Goal: Information Seeking & Learning: Learn about a topic

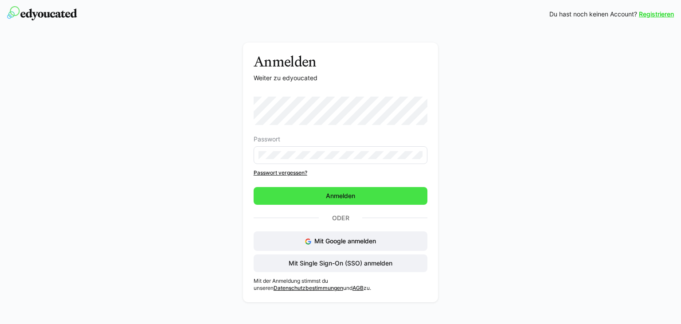
click at [358, 195] on span "Anmelden" at bounding box center [341, 196] width 174 height 18
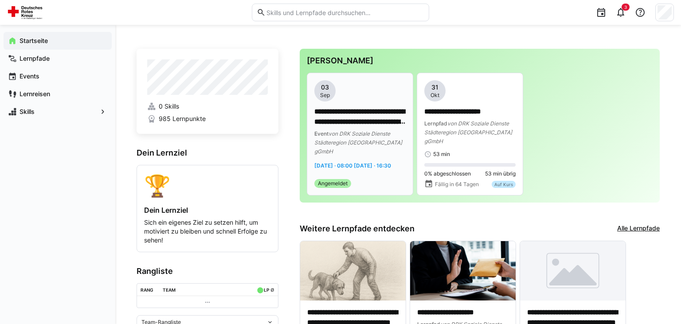
click at [359, 119] on p "**********" at bounding box center [360, 117] width 91 height 20
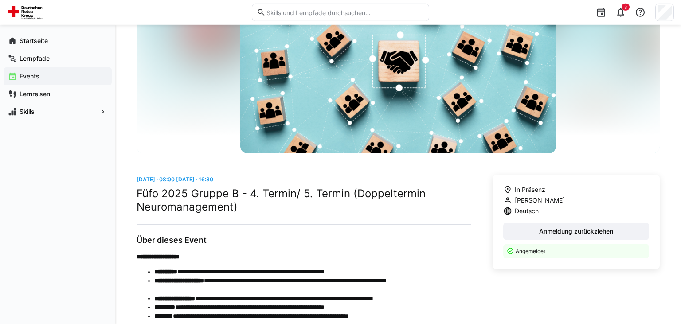
scroll to position [94, 0]
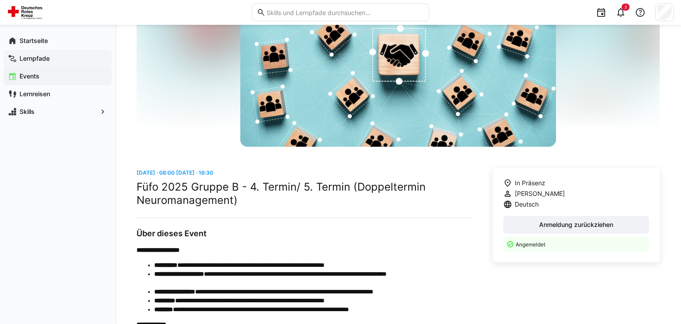
click at [0, 0] on app-navigation-label "Lernpfade" at bounding box center [0, 0] width 0 height 0
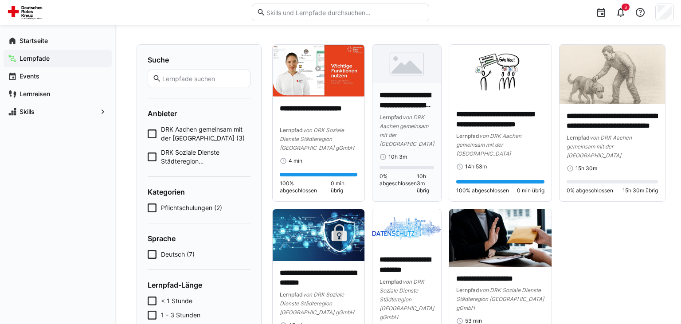
scroll to position [47, 0]
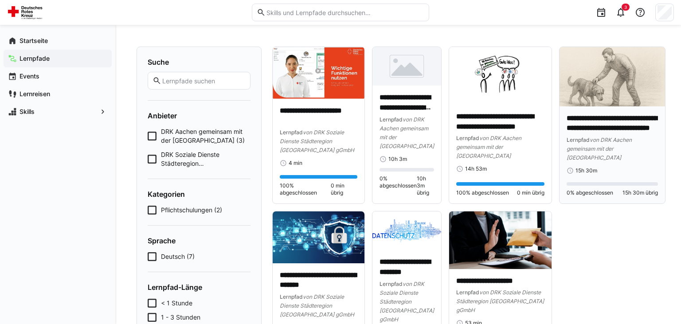
click at [620, 126] on p "**********" at bounding box center [612, 124] width 91 height 20
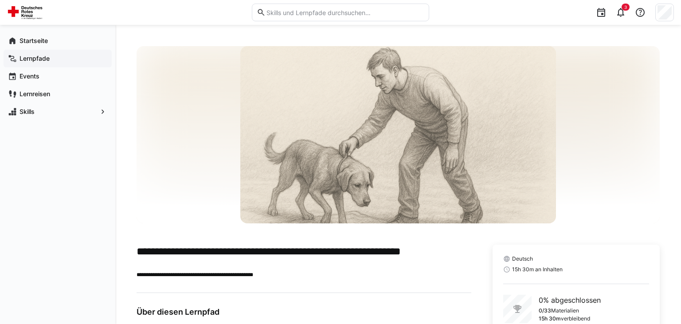
click at [0, 0] on app-navigation-label "Lernpfade" at bounding box center [0, 0] width 0 height 0
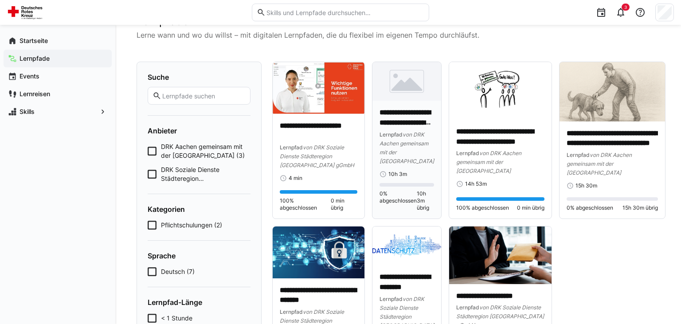
scroll to position [47, 0]
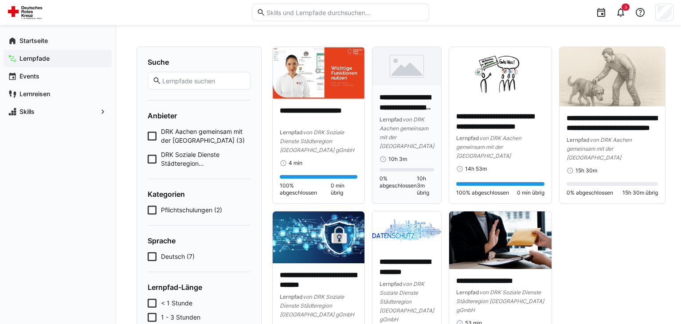
click at [411, 114] on div "**********" at bounding box center [407, 122] width 55 height 58
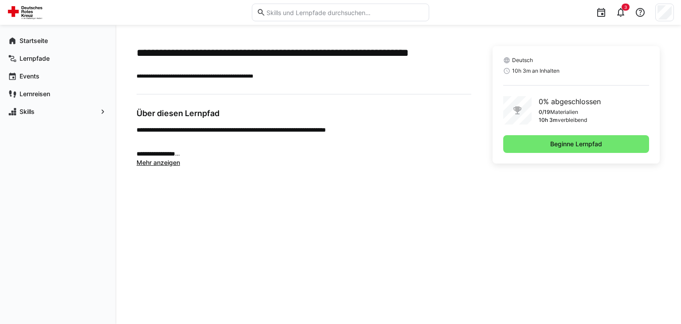
click at [158, 162] on span "Mehr anzeigen" at bounding box center [158, 163] width 43 height 8
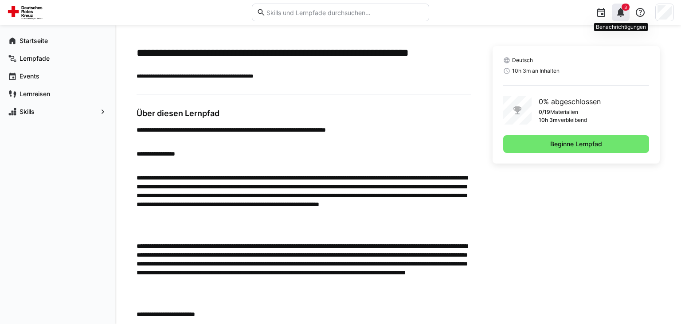
click at [621, 9] on eds-icon at bounding box center [621, 12] width 11 height 11
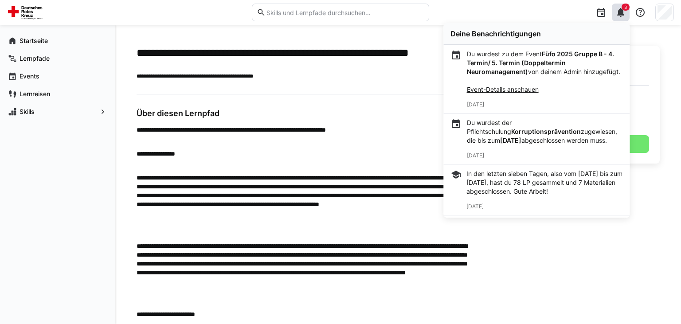
click at [510, 91] on link "Event-Details anschauen" at bounding box center [503, 90] width 72 height 8
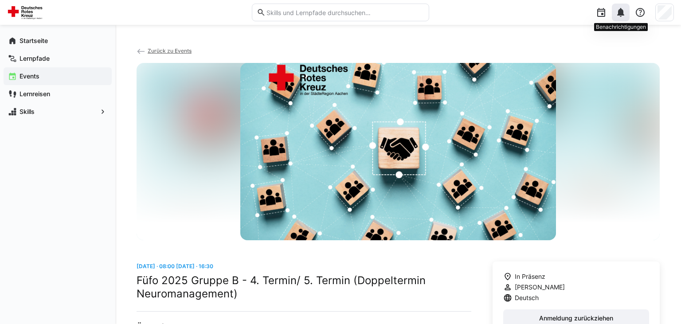
click at [622, 15] on eds-icon at bounding box center [621, 12] width 11 height 11
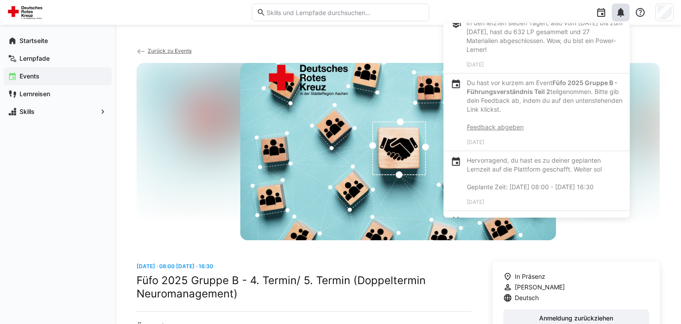
scroll to position [715, 0]
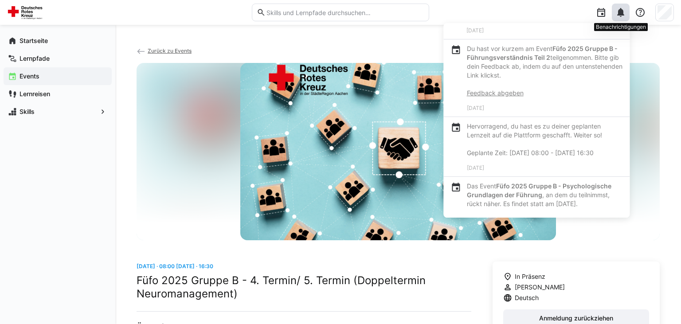
click at [624, 10] on eds-icon at bounding box center [621, 12] width 11 height 11
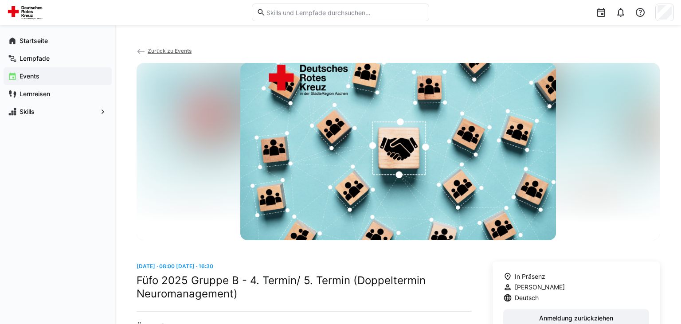
click at [170, 52] on span "Zurück zu Events" at bounding box center [170, 50] width 44 height 7
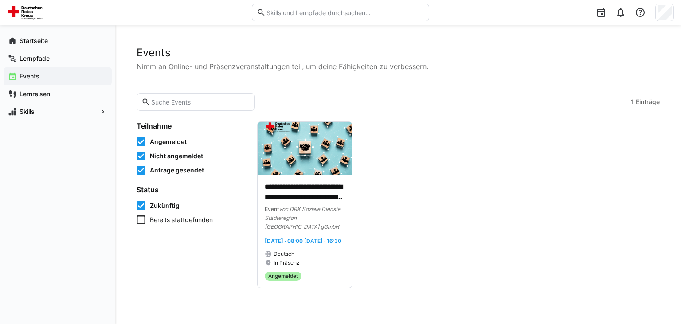
click at [138, 219] on icon at bounding box center [141, 220] width 9 height 9
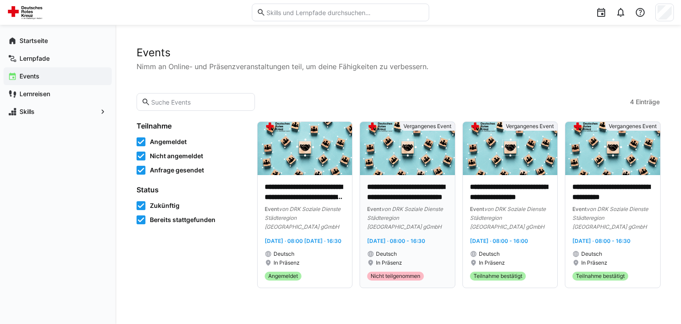
click at [402, 196] on p "**********" at bounding box center [407, 192] width 80 height 20
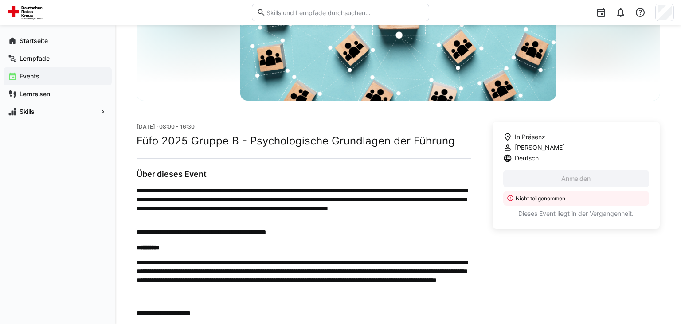
scroll to position [140, 0]
click at [545, 200] on p "Nicht teilgenommen" at bounding box center [580, 198] width 128 height 8
click at [541, 213] on p "Dieses Event liegt in der Vergangenheit." at bounding box center [577, 213] width 146 height 9
click at [531, 154] on span "Deutsch" at bounding box center [527, 158] width 24 height 9
click at [536, 138] on span "In Präsenz" at bounding box center [530, 136] width 31 height 9
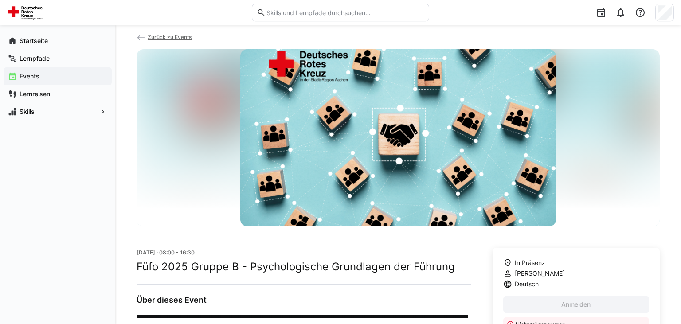
scroll to position [0, 0]
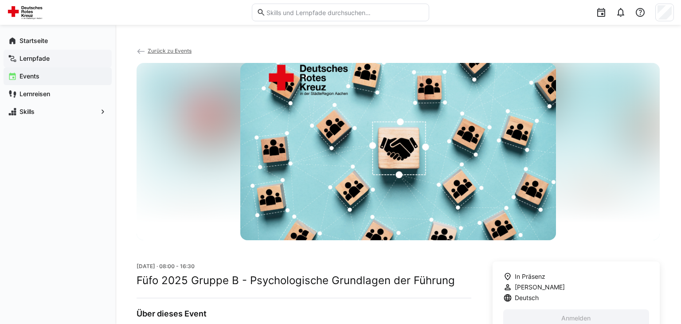
click at [0, 0] on app-navigation-label "Lernpfade" at bounding box center [0, 0] width 0 height 0
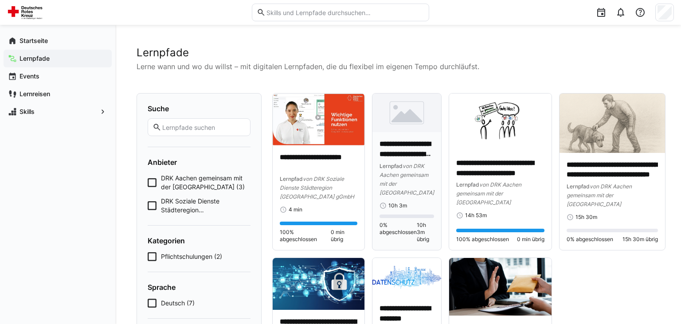
click at [410, 156] on p "**********" at bounding box center [407, 149] width 54 height 20
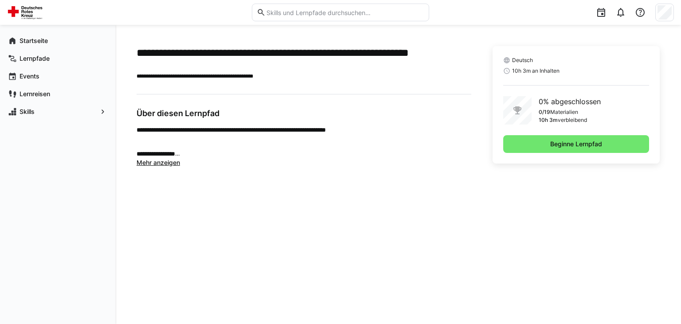
click at [163, 163] on span "Mehr anzeigen" at bounding box center [158, 163] width 43 height 8
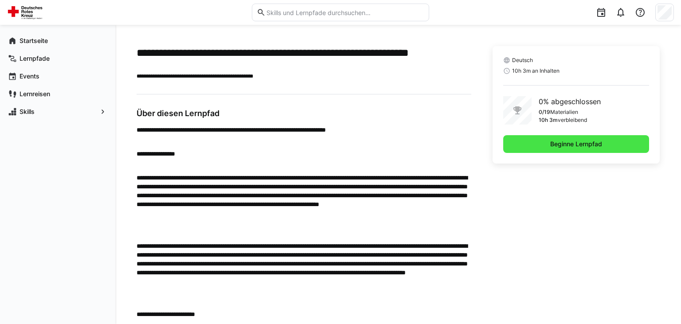
click at [566, 149] on span "Beginne Lernpfad" at bounding box center [577, 144] width 146 height 18
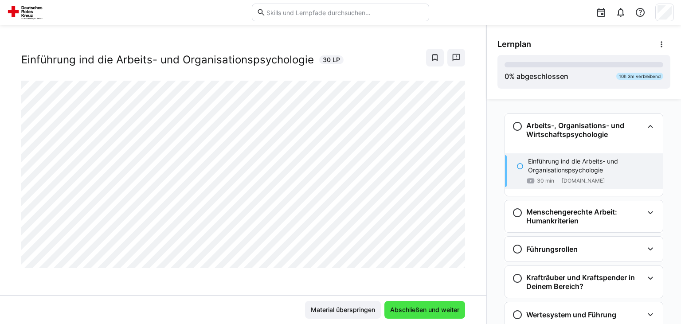
click at [413, 310] on span "Abschließen und weiter" at bounding box center [425, 310] width 72 height 9
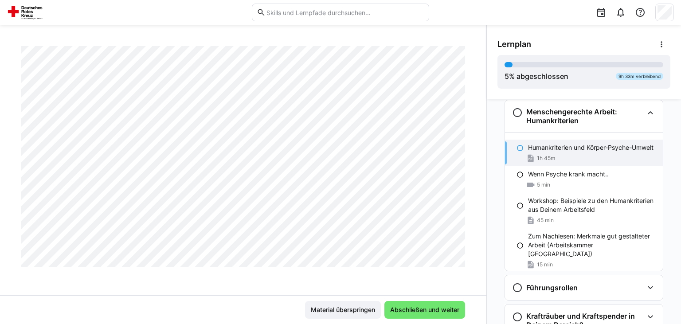
scroll to position [1485, 0]
click at [414, 309] on span "Abschließen und weiter" at bounding box center [425, 310] width 72 height 9
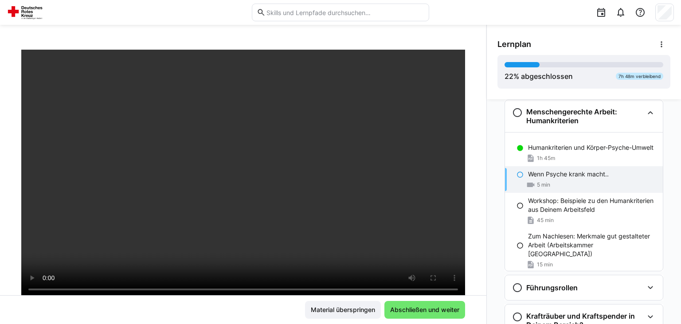
scroll to position [44, 0]
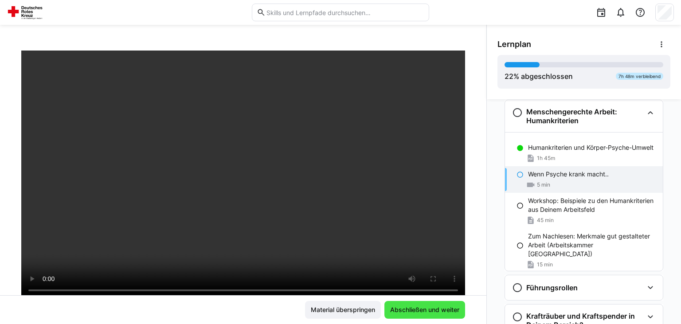
click at [414, 312] on span "Abschließen und weiter" at bounding box center [425, 310] width 72 height 9
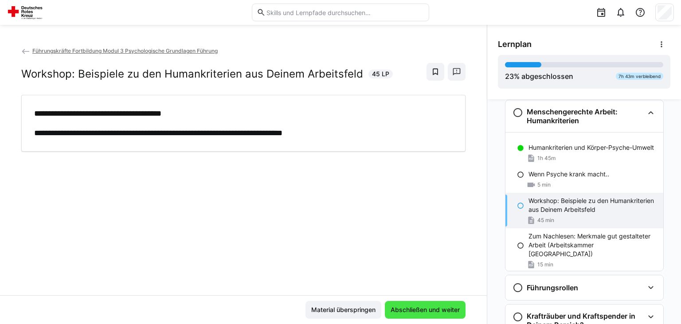
scroll to position [0, 0]
click at [414, 307] on span "Abschließen und weiter" at bounding box center [426, 310] width 72 height 9
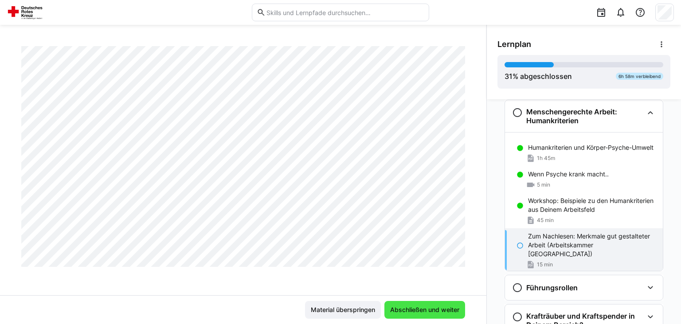
scroll to position [1156, 0]
click at [400, 311] on span "Abschließen und weiter" at bounding box center [425, 310] width 72 height 9
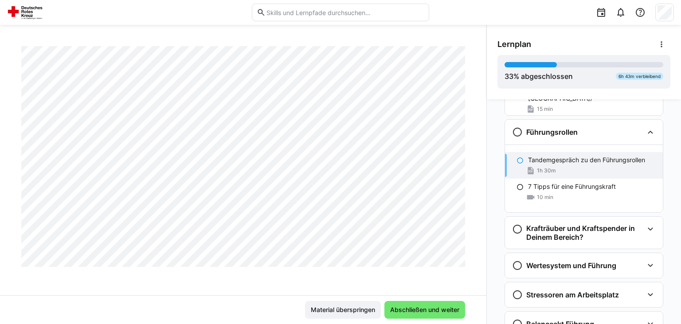
scroll to position [2025, 0]
click at [431, 307] on span "Abschließen und weiter" at bounding box center [425, 310] width 72 height 9
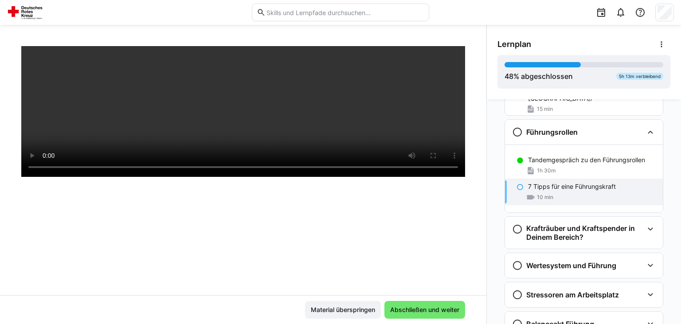
scroll to position [151, 0]
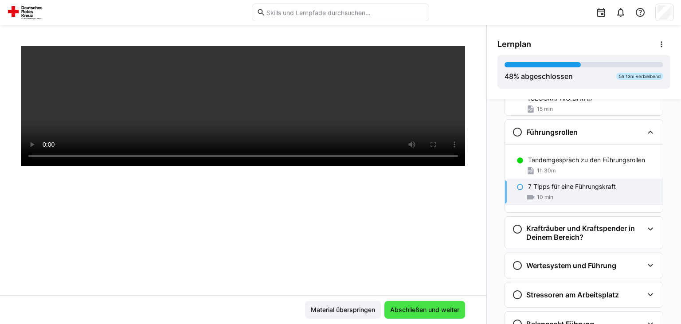
click at [422, 311] on span "Abschließen und weiter" at bounding box center [425, 310] width 72 height 9
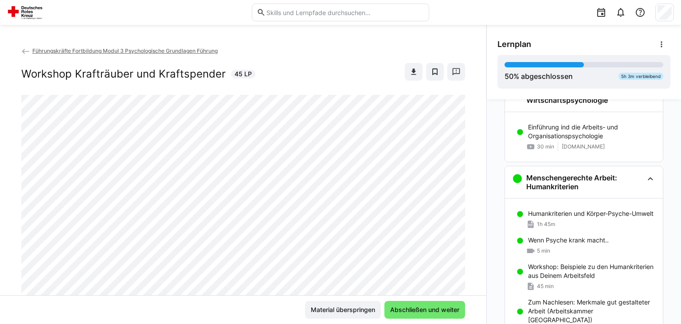
scroll to position [0, 0]
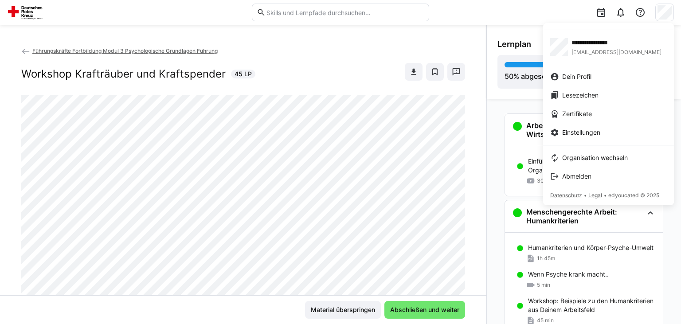
click at [452, 17] on div at bounding box center [340, 162] width 681 height 324
